Goal: Transaction & Acquisition: Purchase product/service

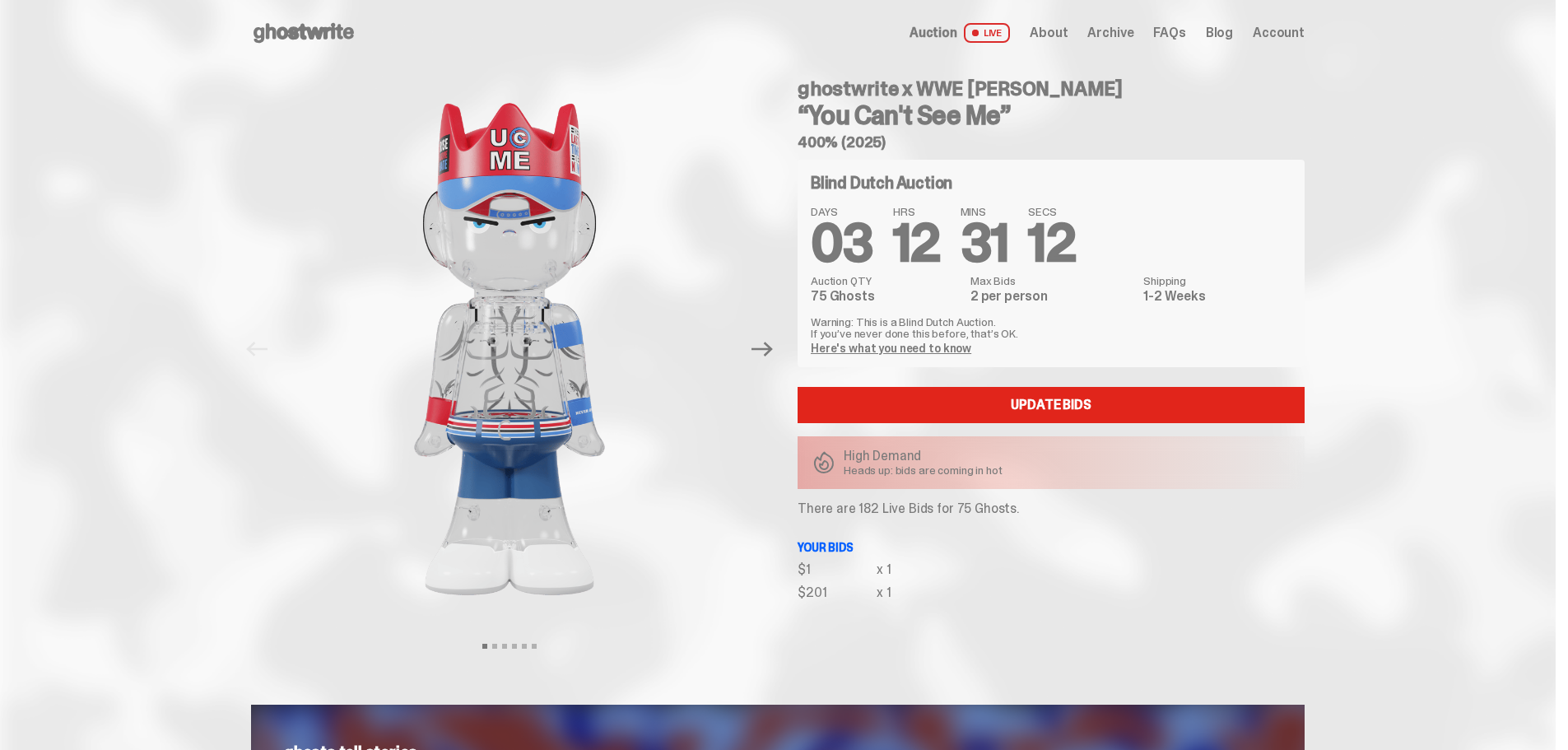
click at [290, 34] on icon at bounding box center [303, 33] width 105 height 27
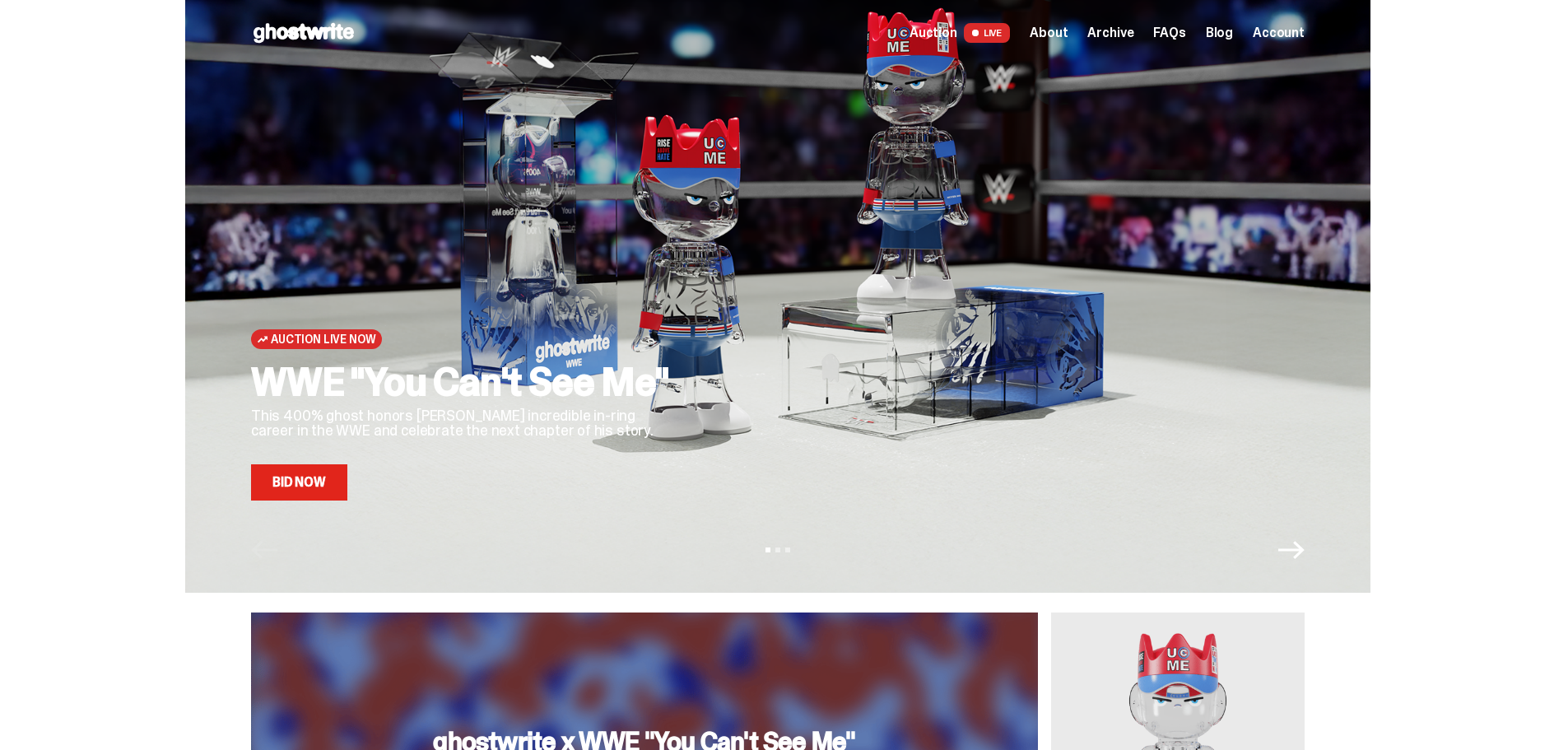
click at [1041, 453] on icon "Next" at bounding box center [1292, 549] width 27 height 18
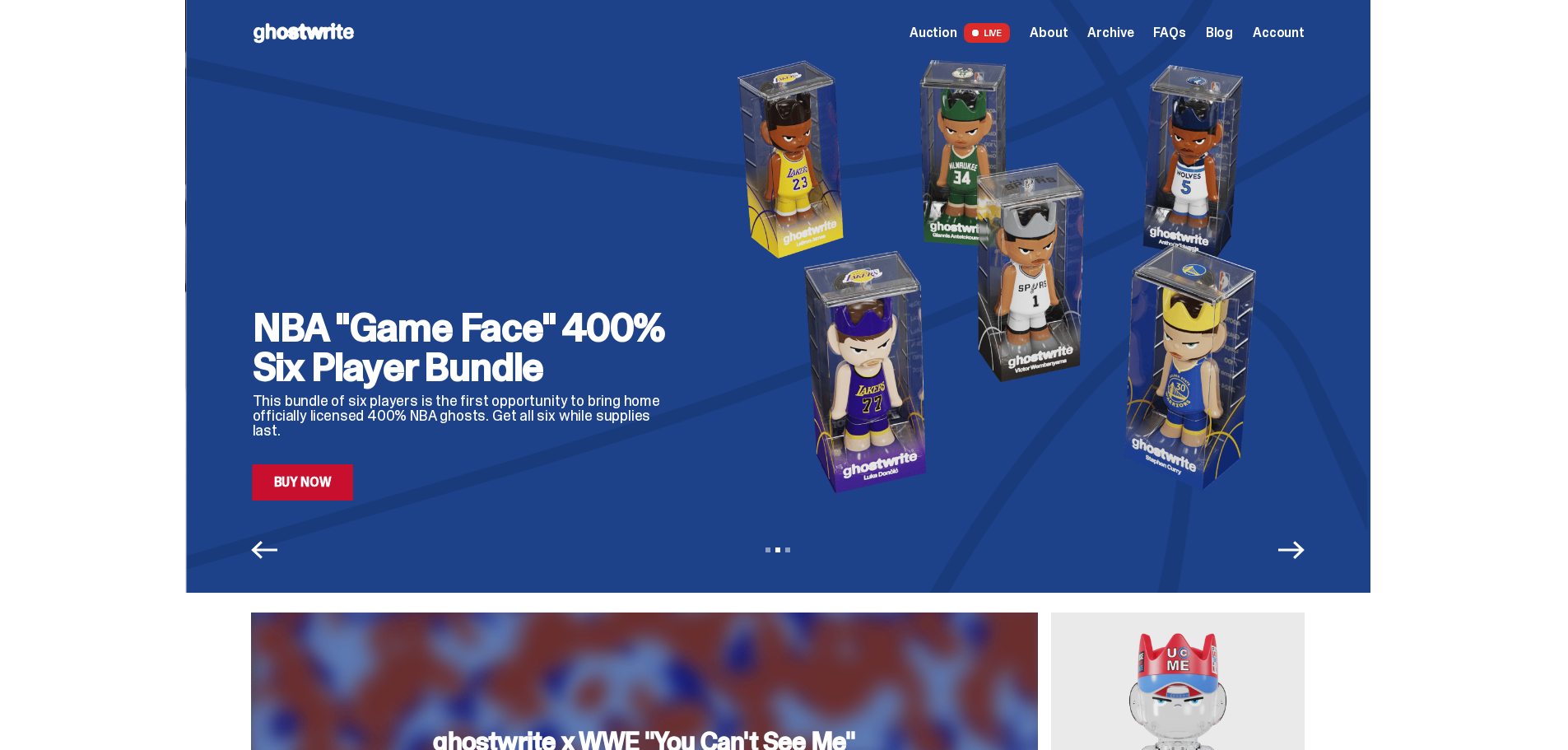
click at [1041, 453] on icon "Next" at bounding box center [1292, 550] width 27 height 27
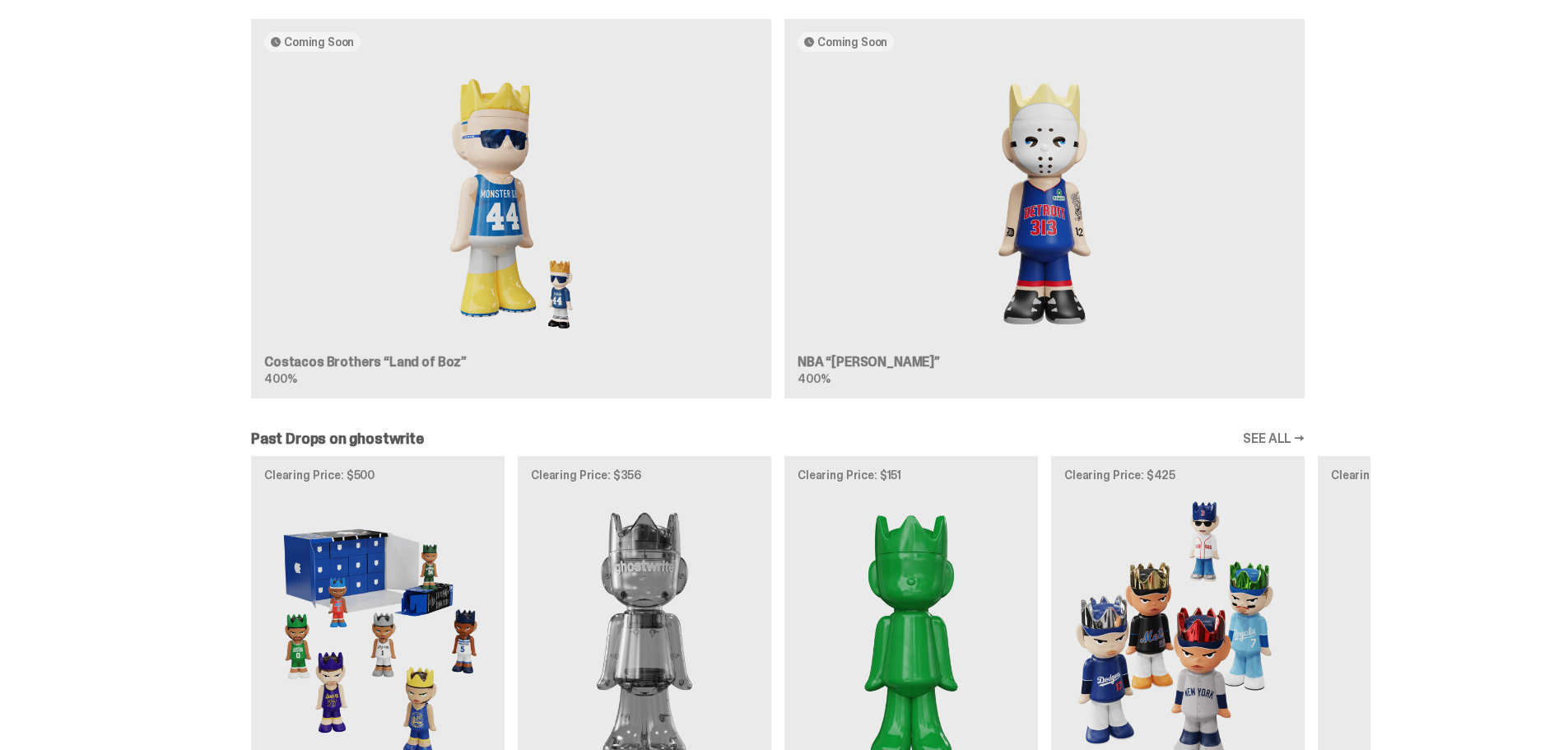
scroll to position [1235, 0]
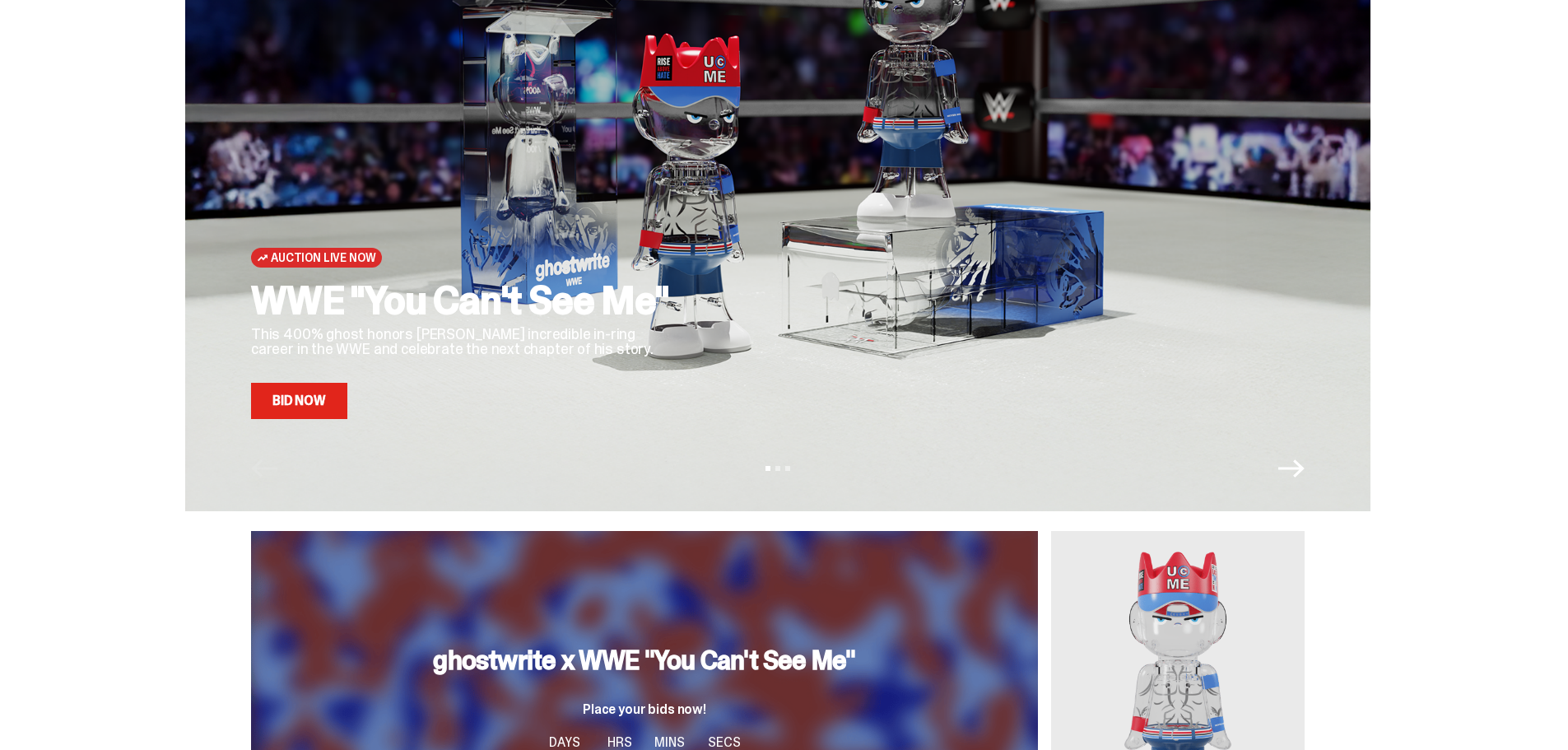
scroll to position [82, 0]
click at [308, 405] on link "Bid Now" at bounding box center [299, 400] width 97 height 36
